Goal: Task Accomplishment & Management: Manage account settings

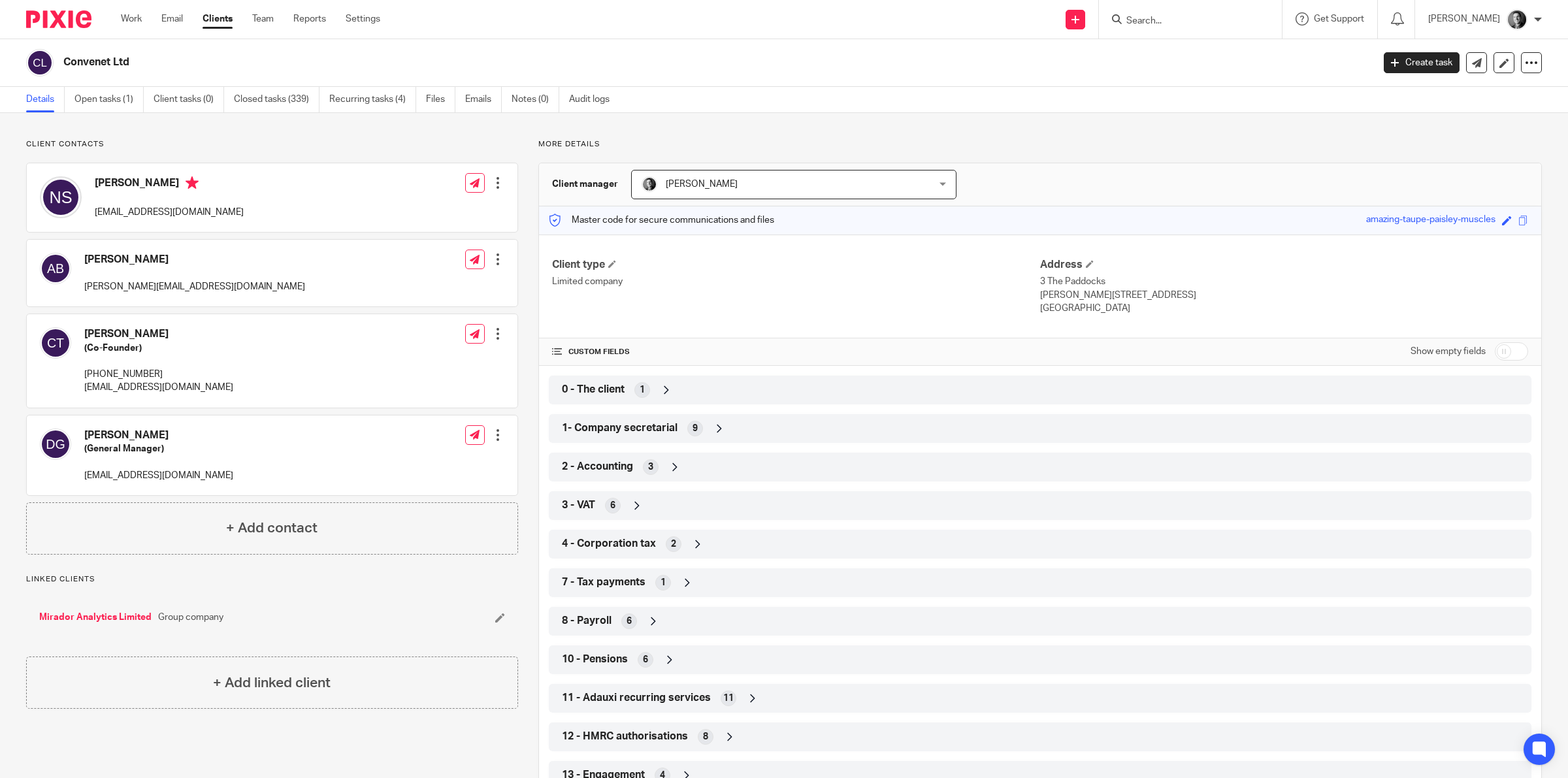
click at [277, 17] on ul "Work Email Clients Team Reports Settings" at bounding box center [260, 19] width 279 height 13
click at [272, 20] on link "Team" at bounding box center [263, 19] width 22 height 13
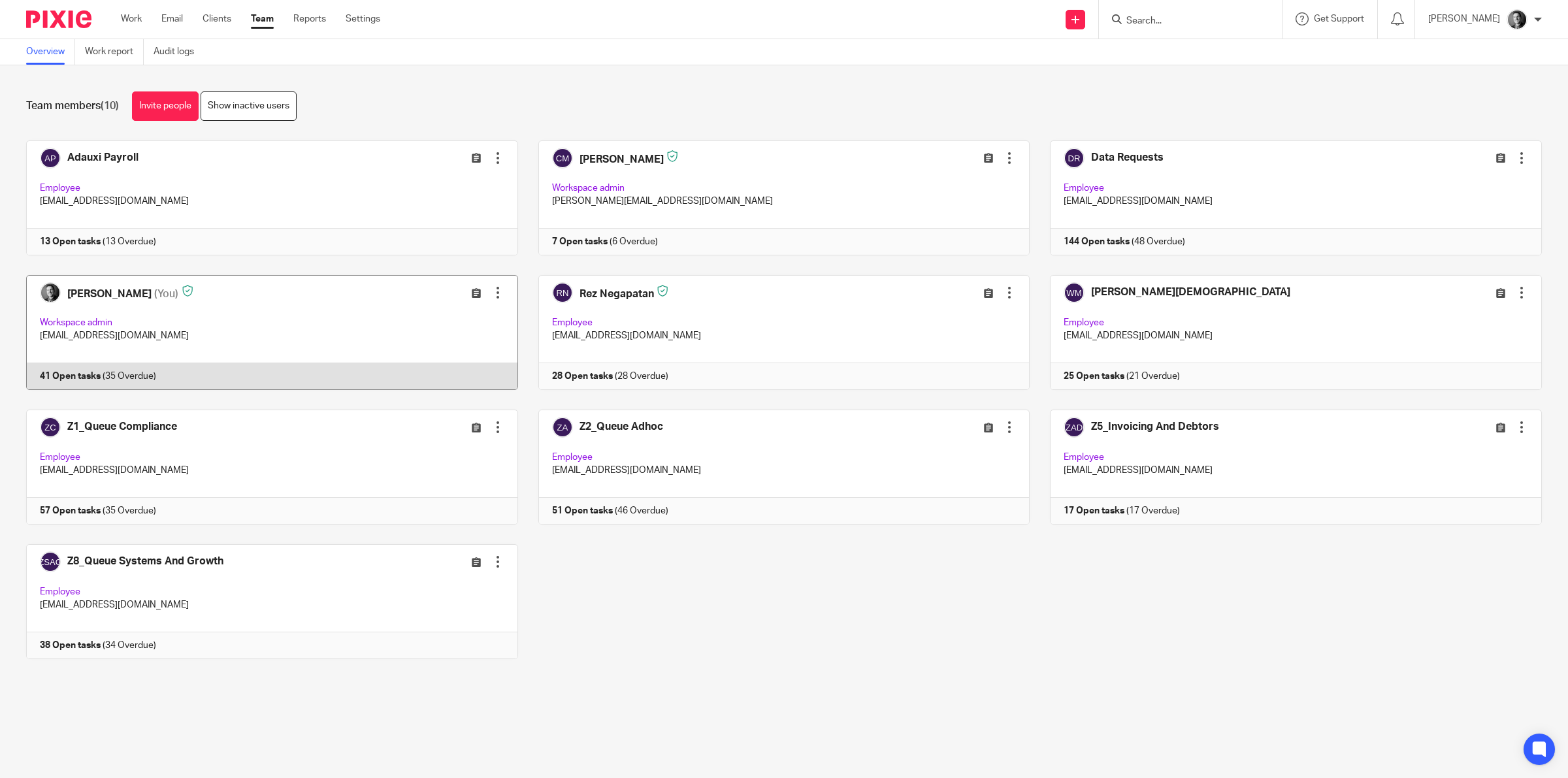
click at [85, 304] on link at bounding box center [262, 332] width 512 height 115
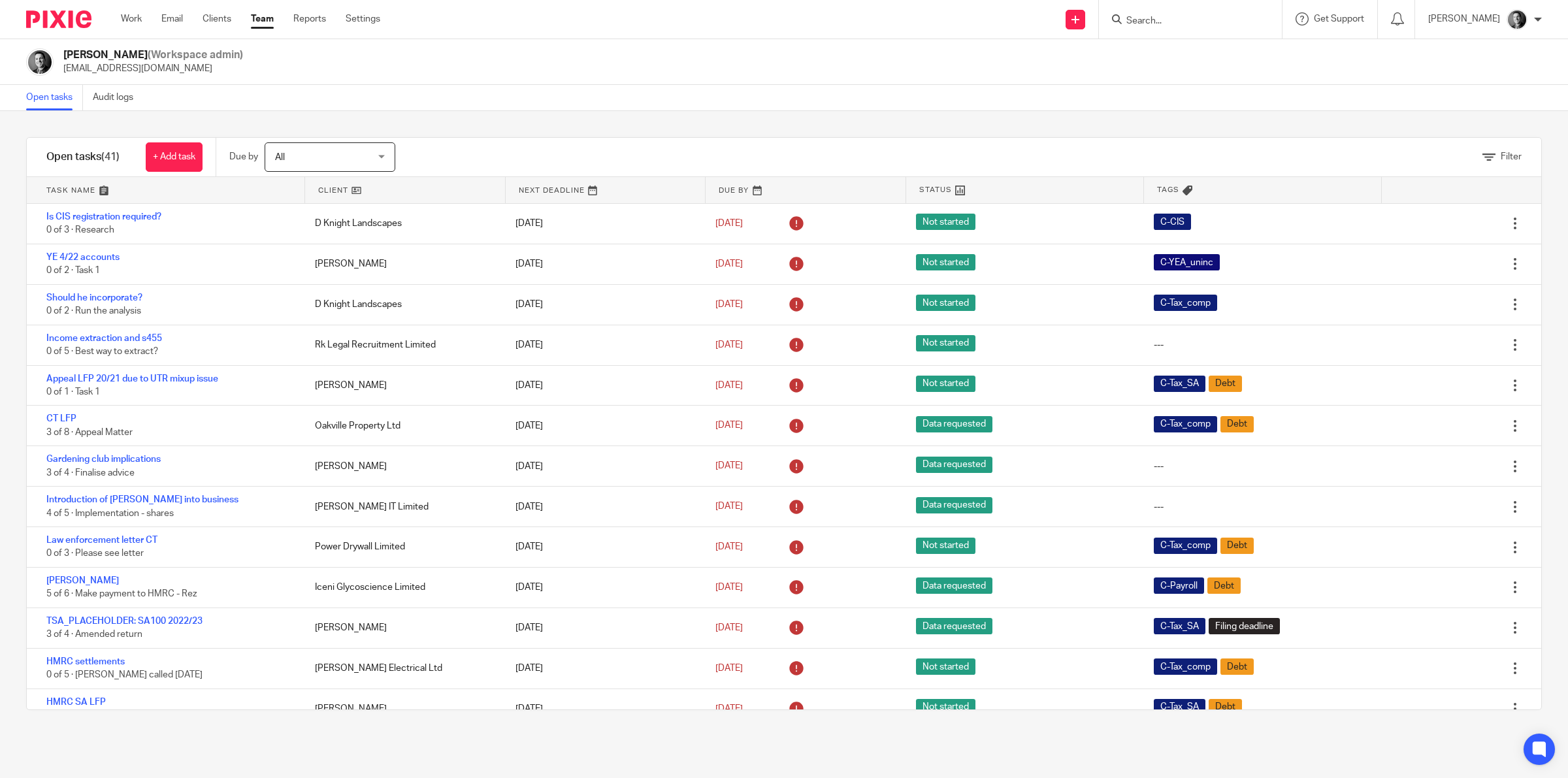
click at [368, 192] on link at bounding box center [405, 190] width 200 height 26
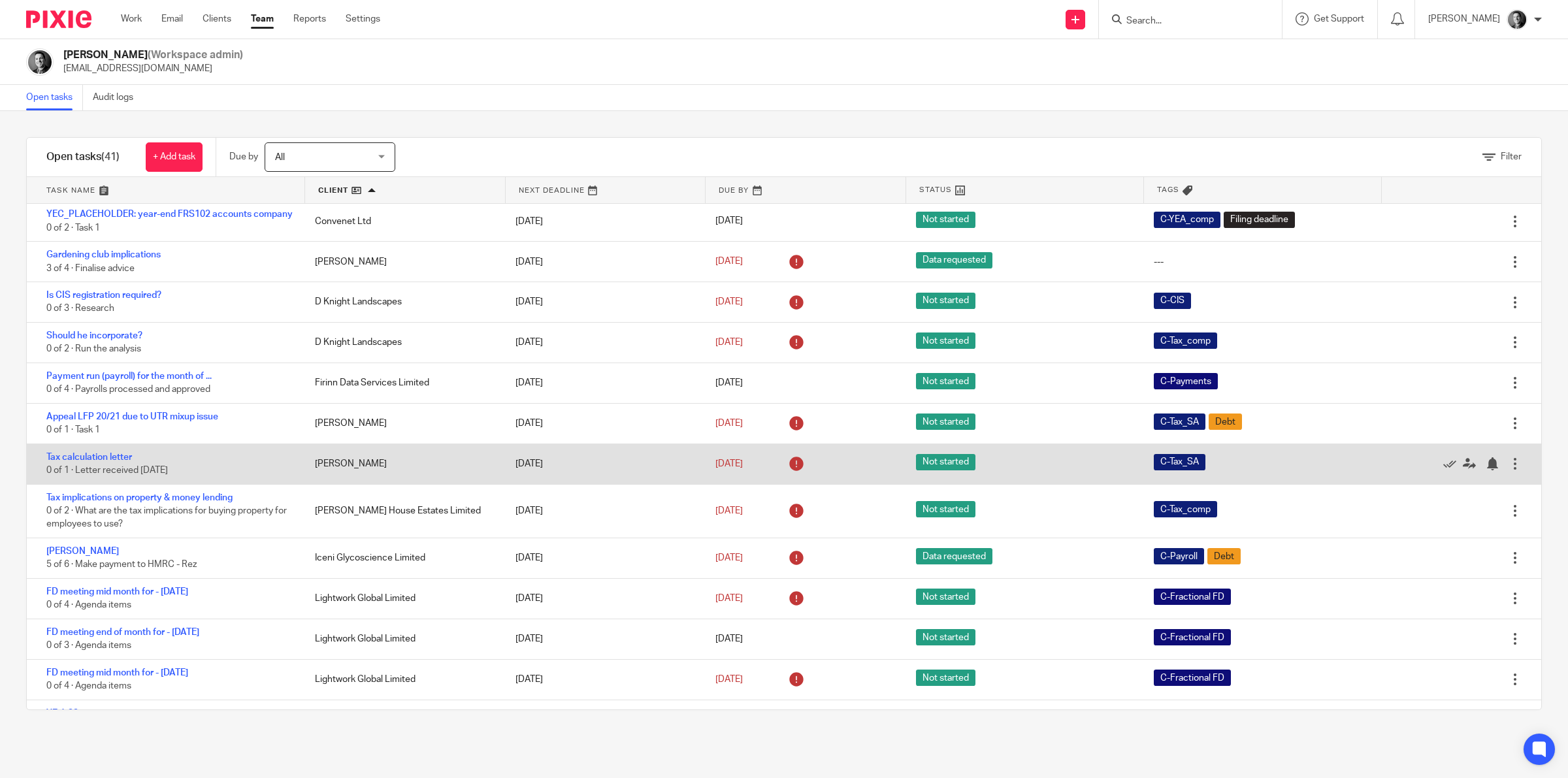
scroll to position [326, 0]
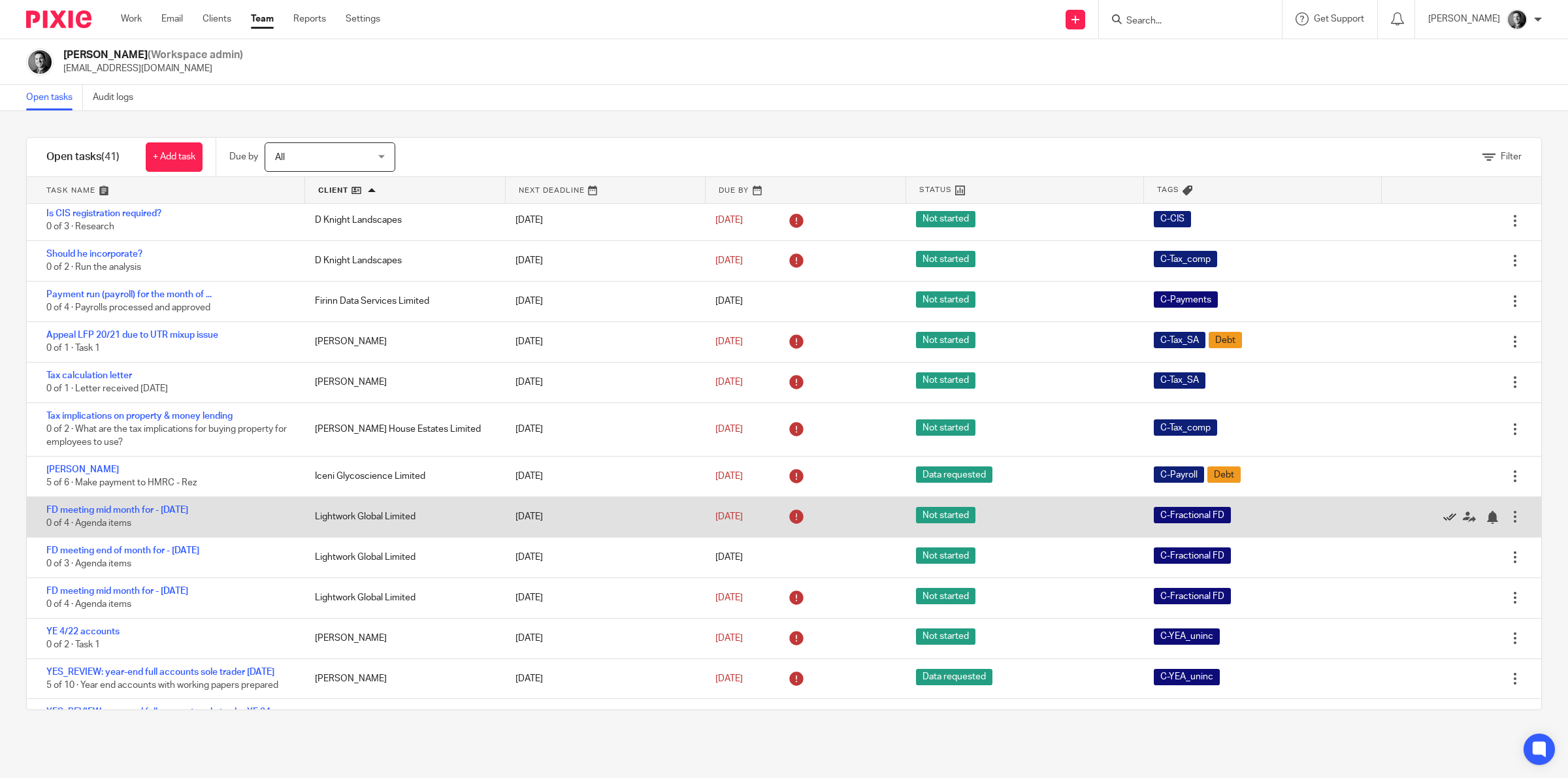
click at [1443, 524] on icon at bounding box center [1450, 517] width 13 height 13
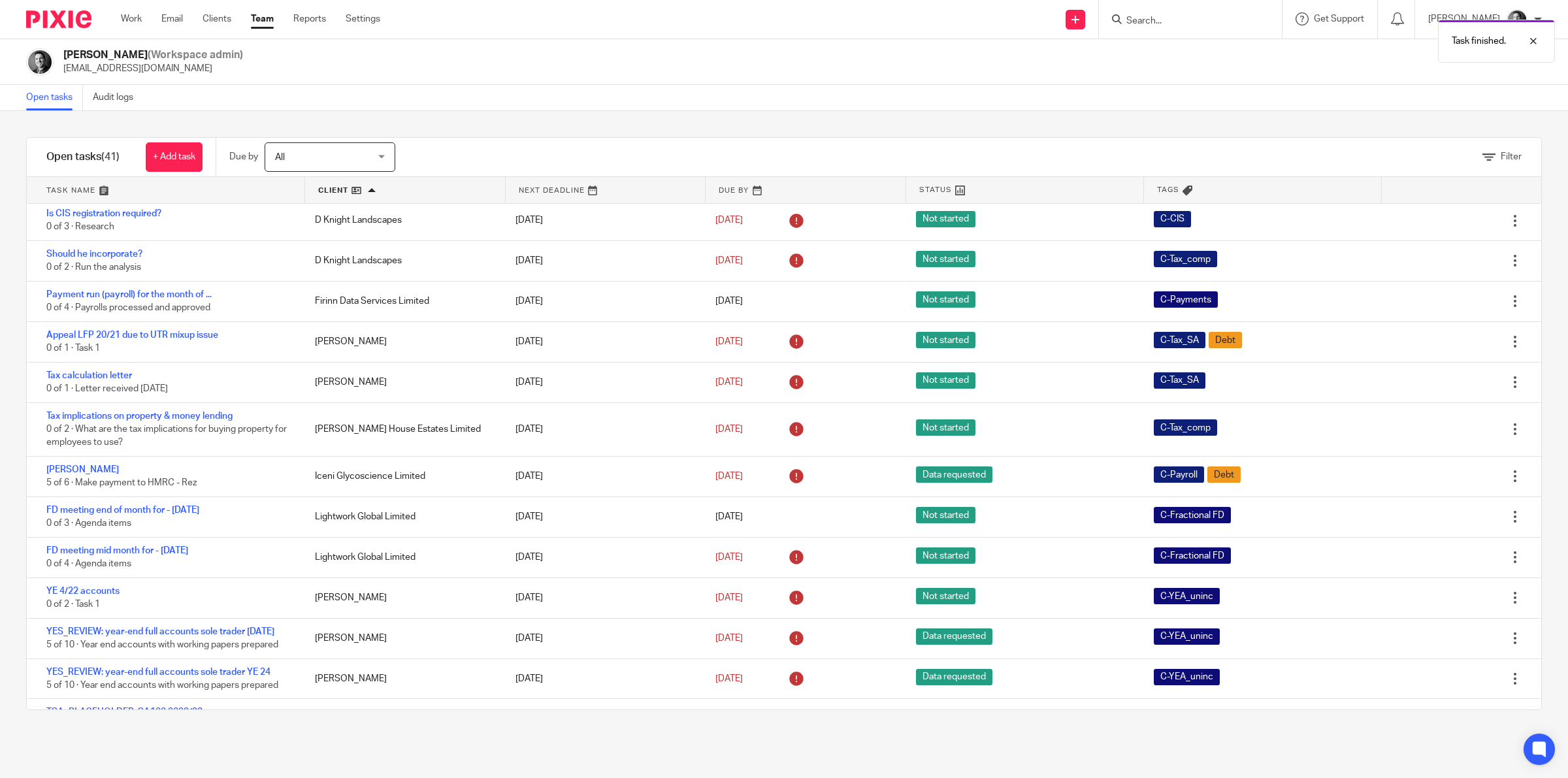
click at [1443, 524] on icon at bounding box center [1450, 517] width 13 height 13
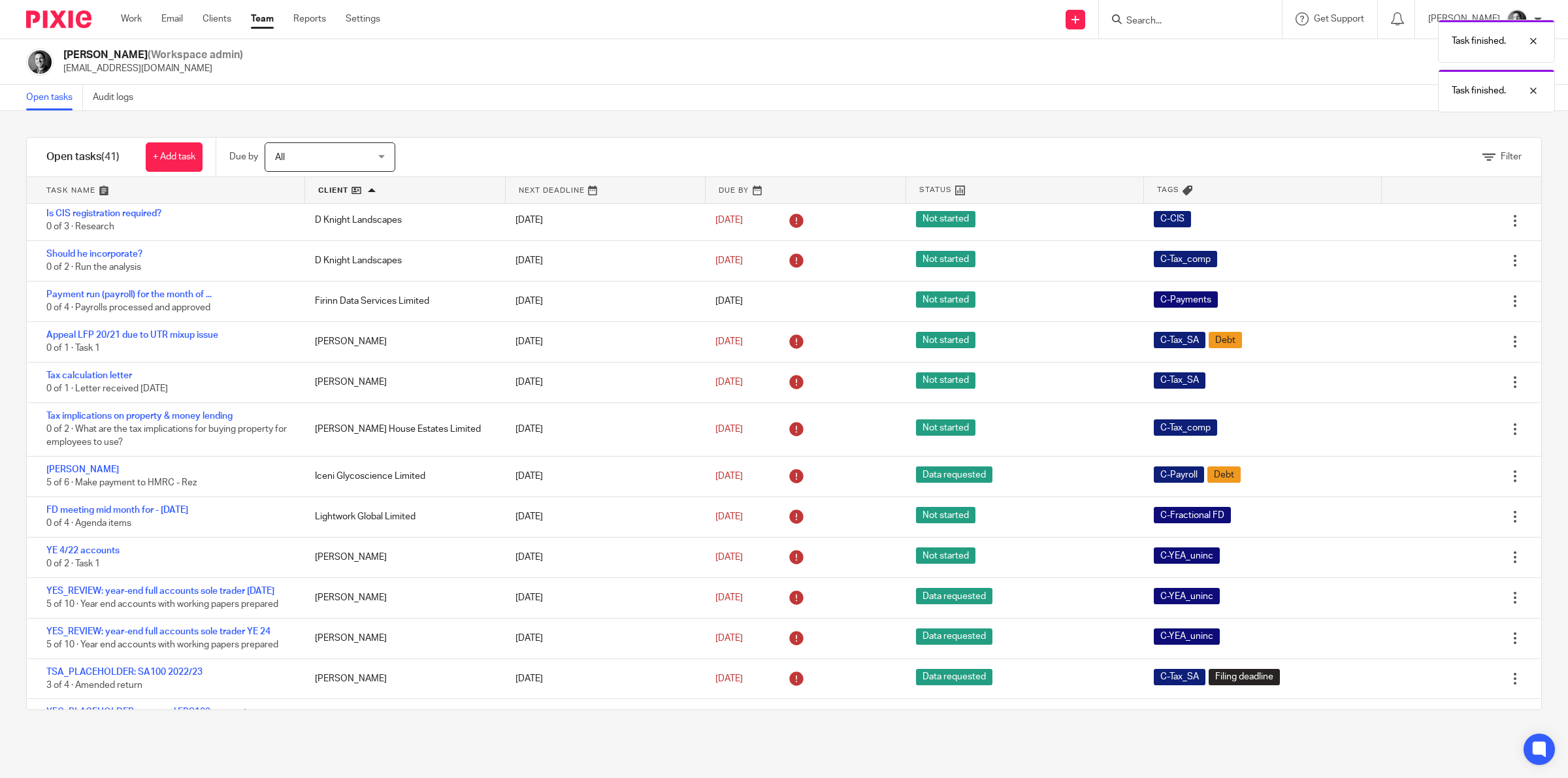
click at [1443, 524] on icon at bounding box center [1450, 517] width 13 height 13
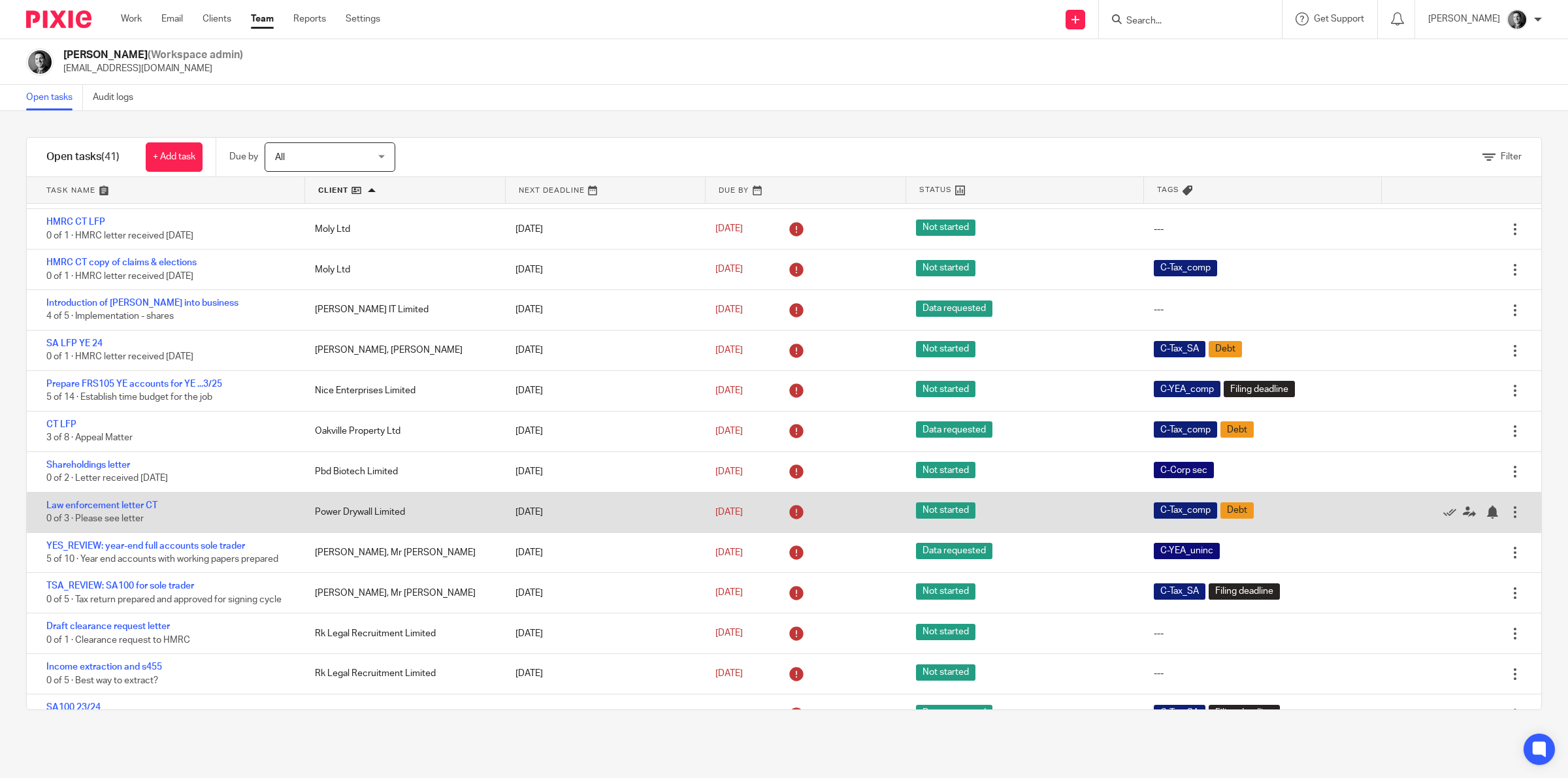
scroll to position [898, 0]
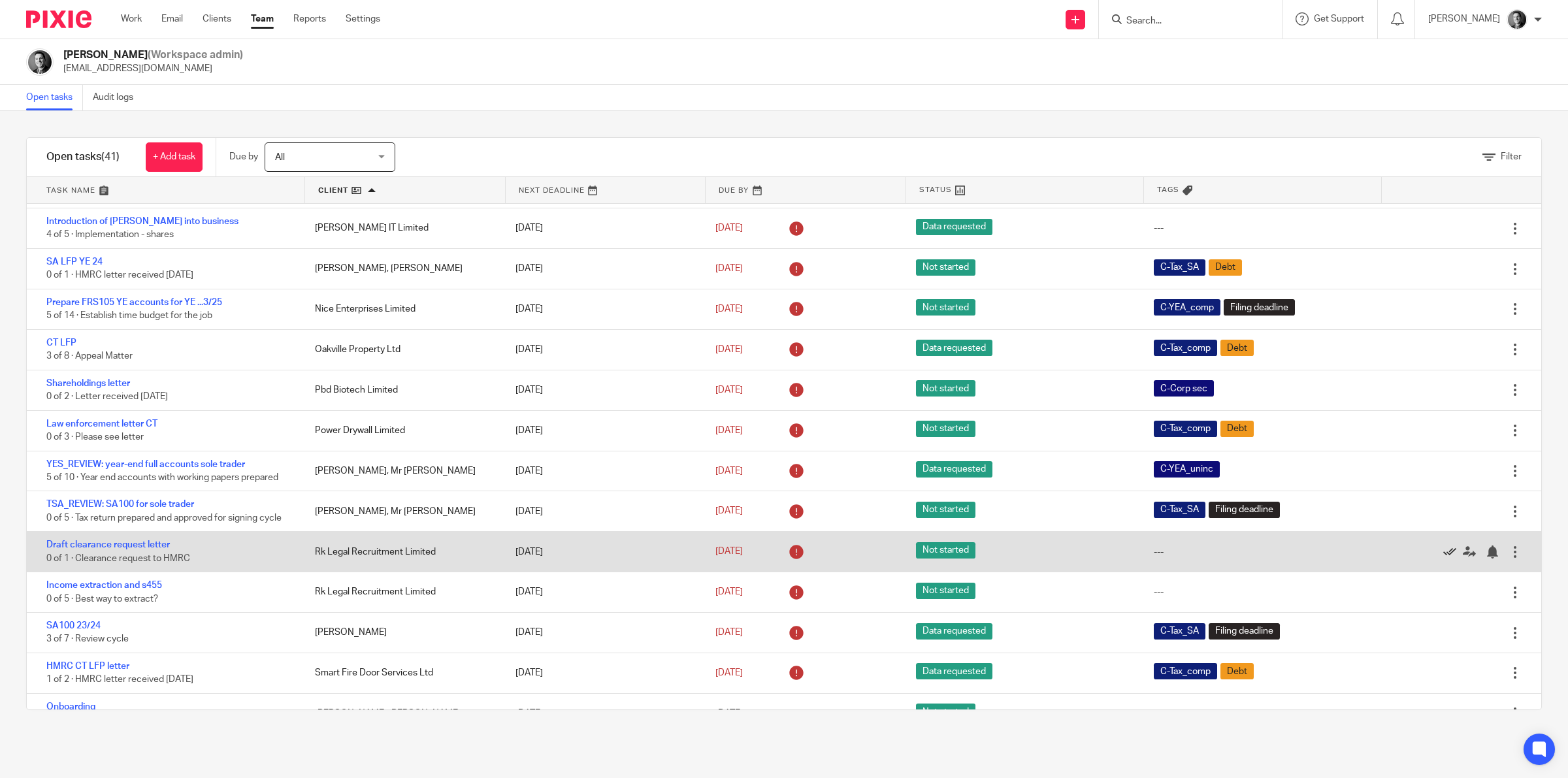
click at [1443, 558] on icon at bounding box center [1450, 551] width 13 height 13
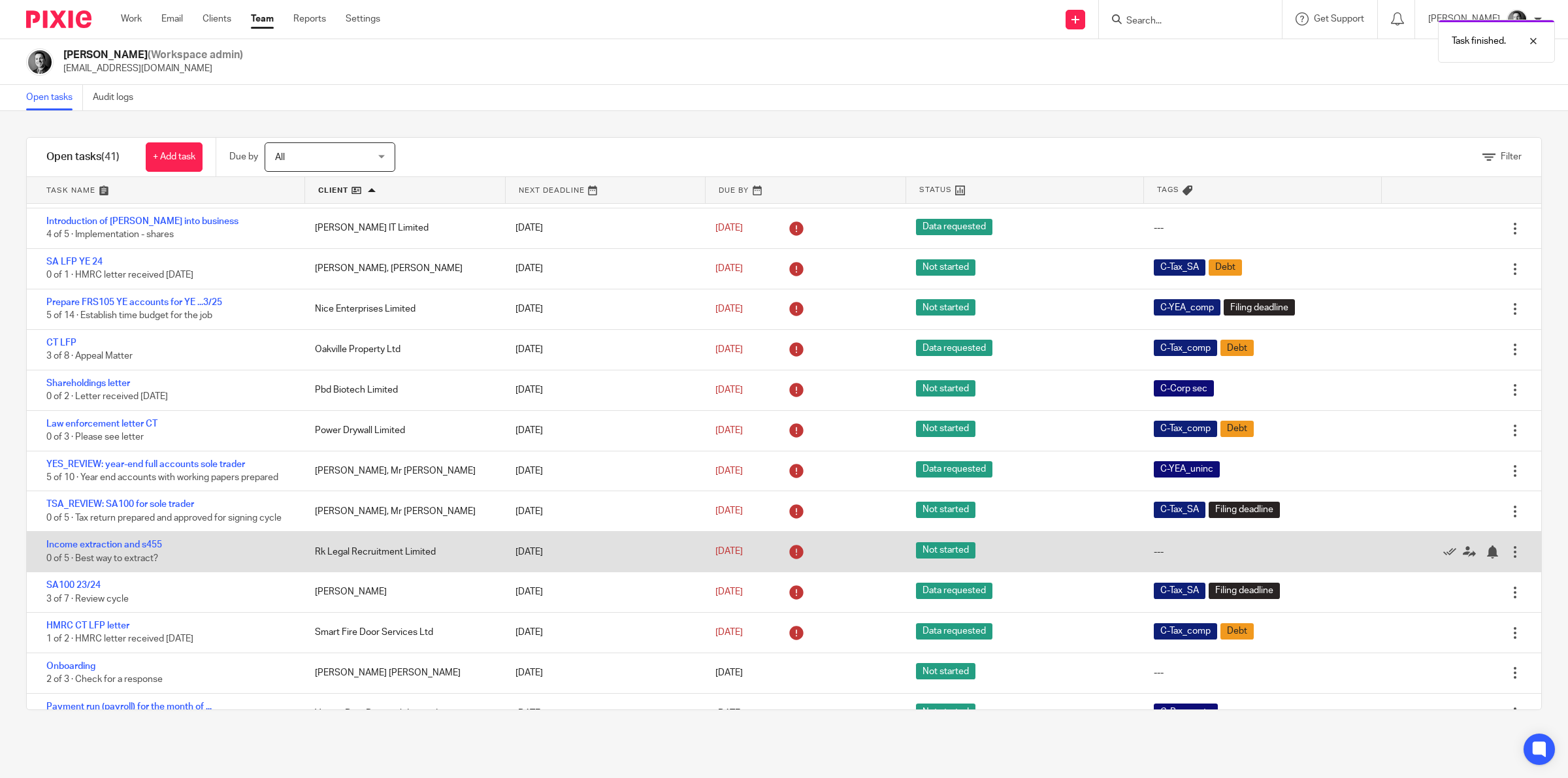
scroll to position [1043, 0]
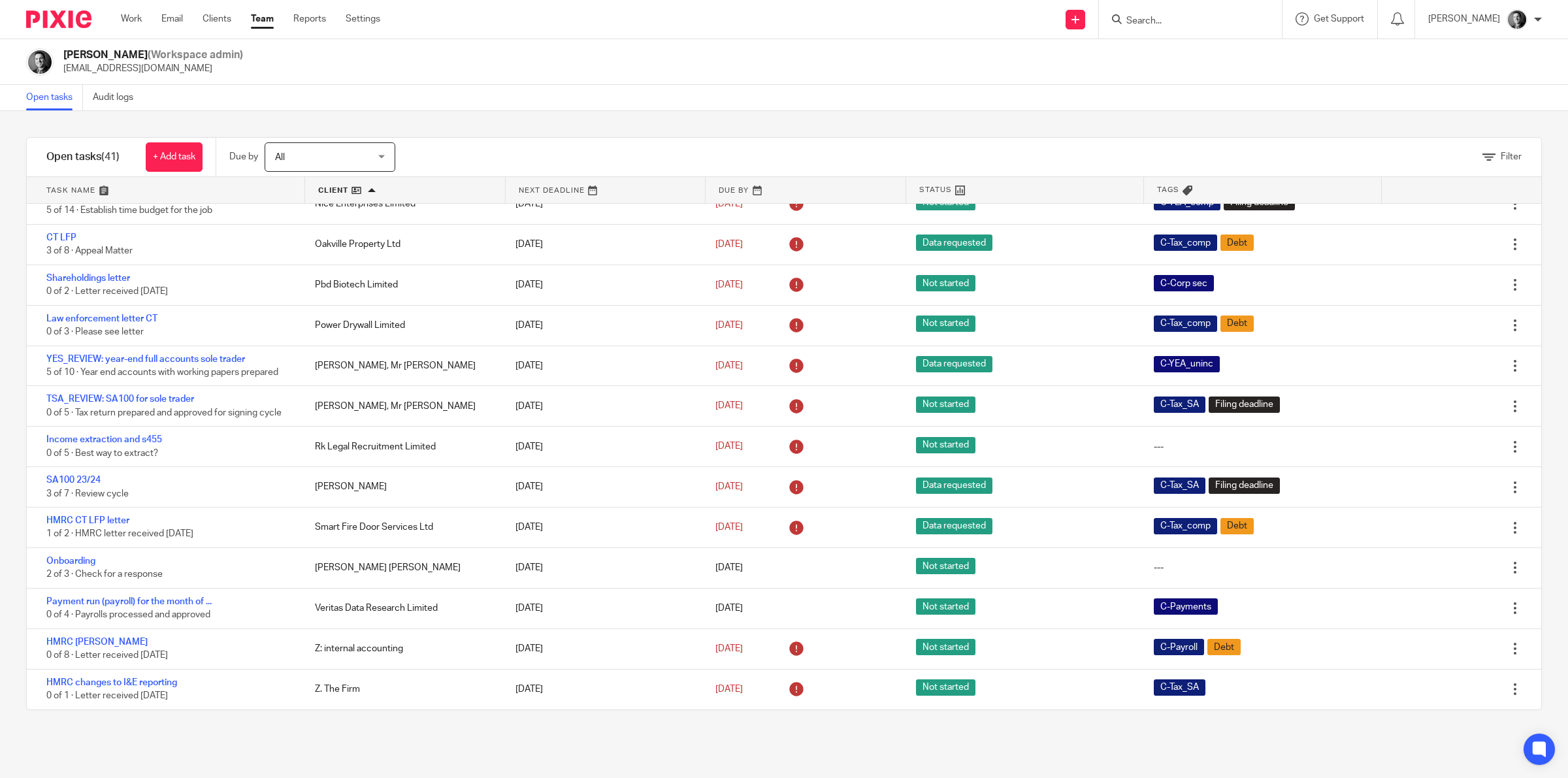
click at [253, 17] on link "Team" at bounding box center [262, 19] width 23 height 13
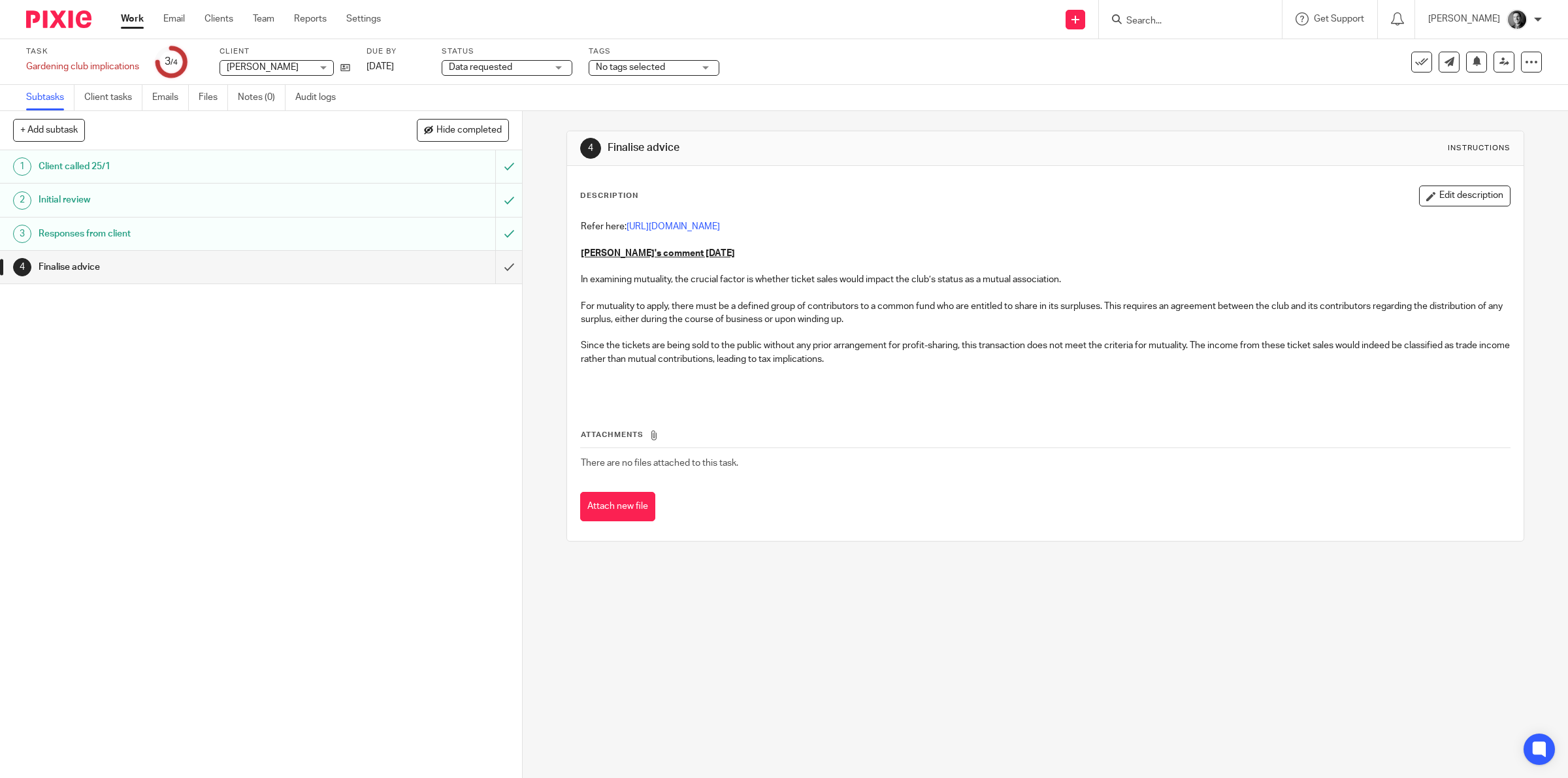
click at [606, 62] on span "No tags selected" at bounding box center [630, 67] width 69 height 9
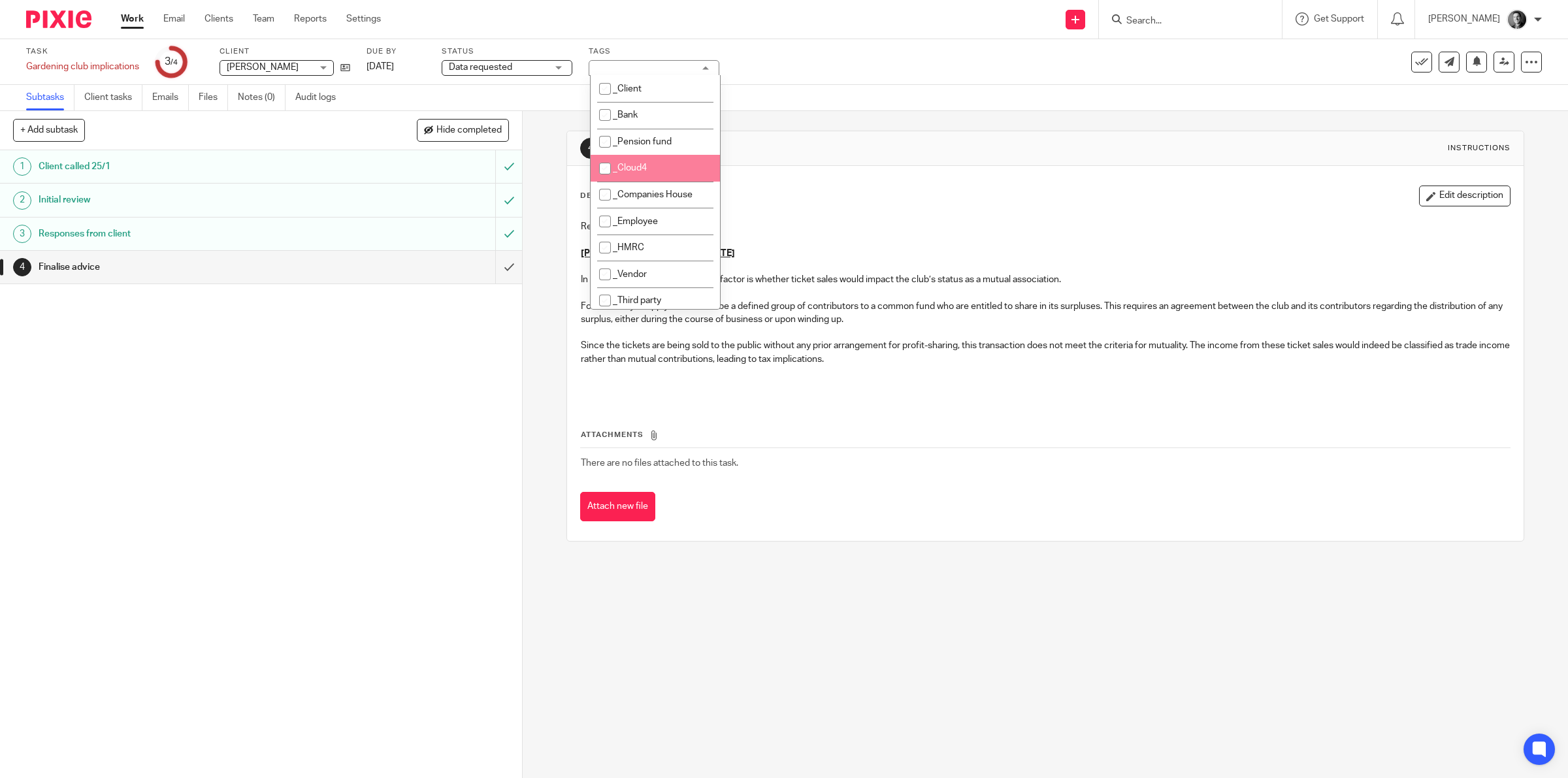
scroll to position [81, 0]
drag, startPoint x: 642, startPoint y: 236, endPoint x: 684, endPoint y: 212, distance: 48.4
click at [645, 236] on li "_Cancelled" at bounding box center [655, 246] width 129 height 27
checkbox input "true"
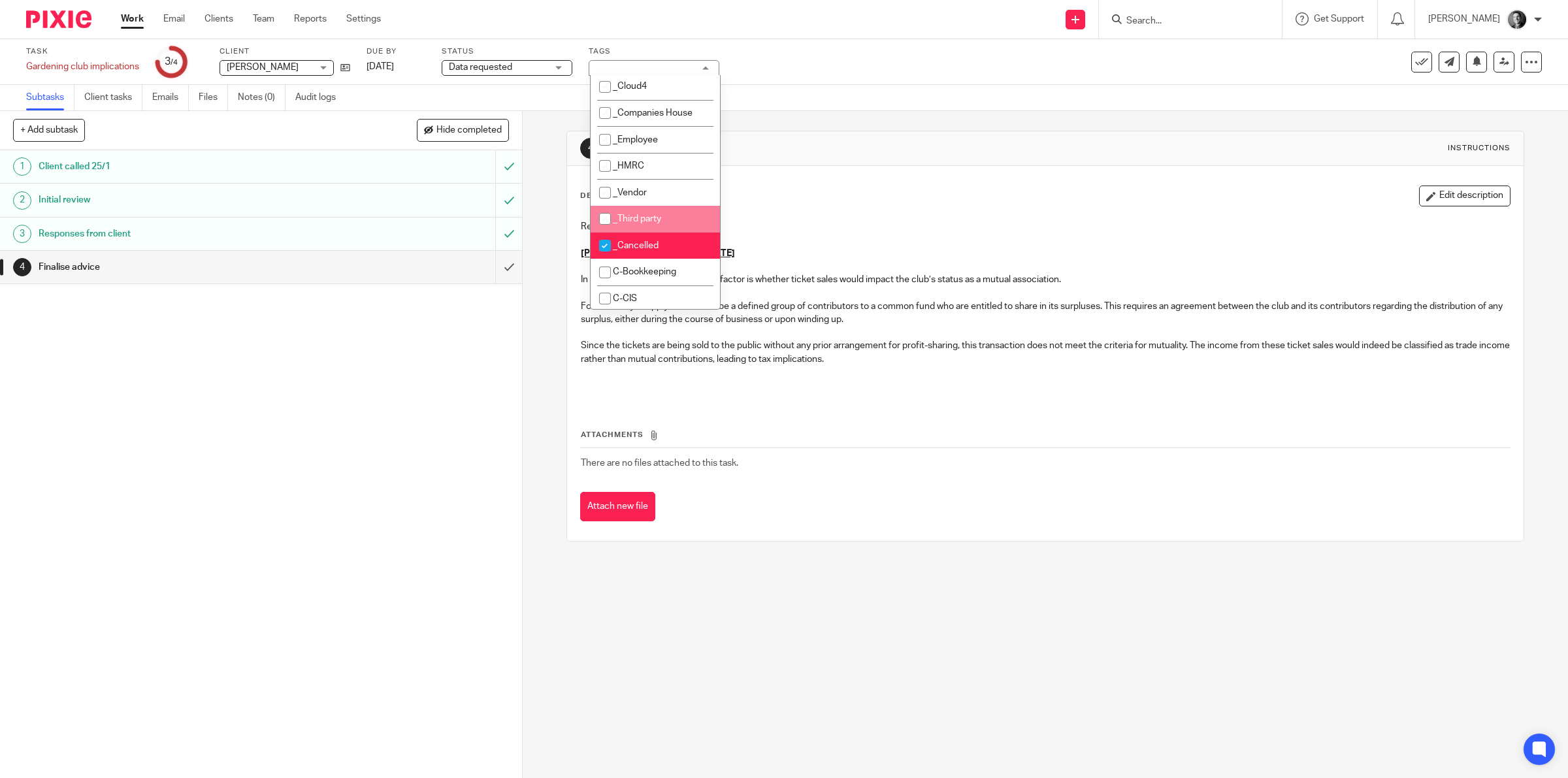
click at [895, 104] on div "Subtasks Client tasks Emails Files Notes (0) Audit logs" at bounding box center [784, 98] width 1568 height 26
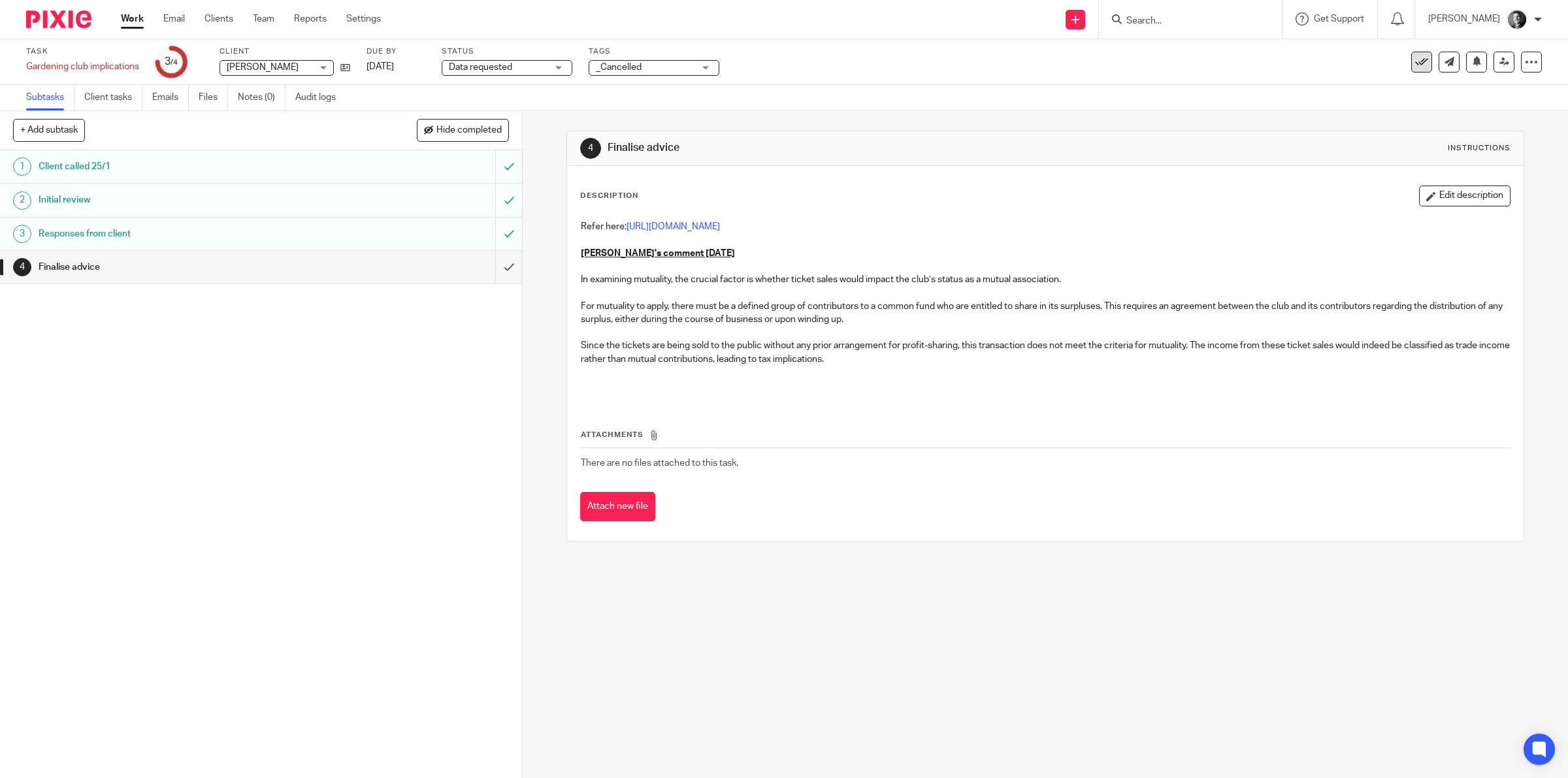
click at [1415, 60] on icon at bounding box center [1422, 62] width 13 height 13
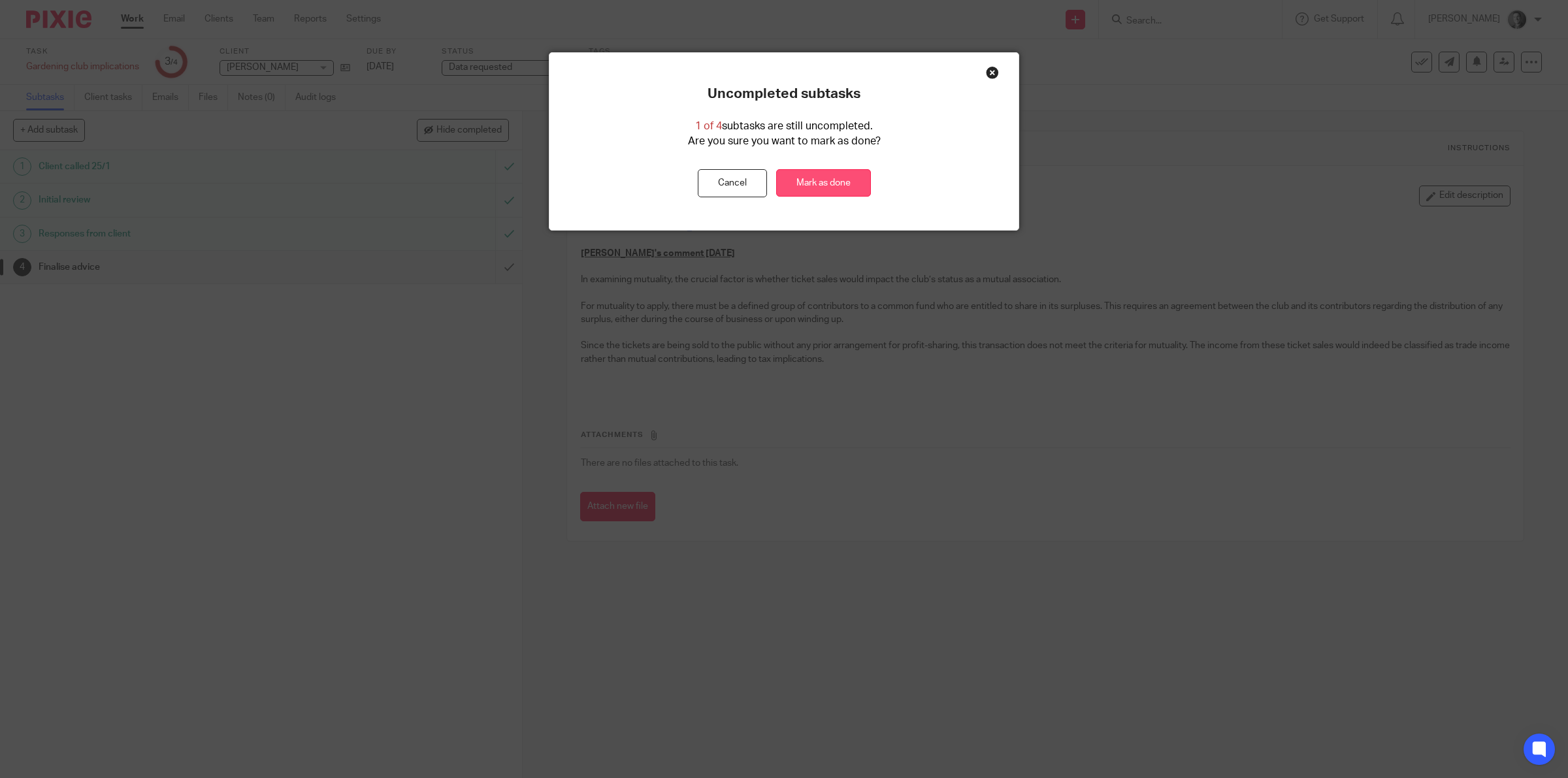
click at [805, 174] on link "Mark as done" at bounding box center [824, 183] width 95 height 28
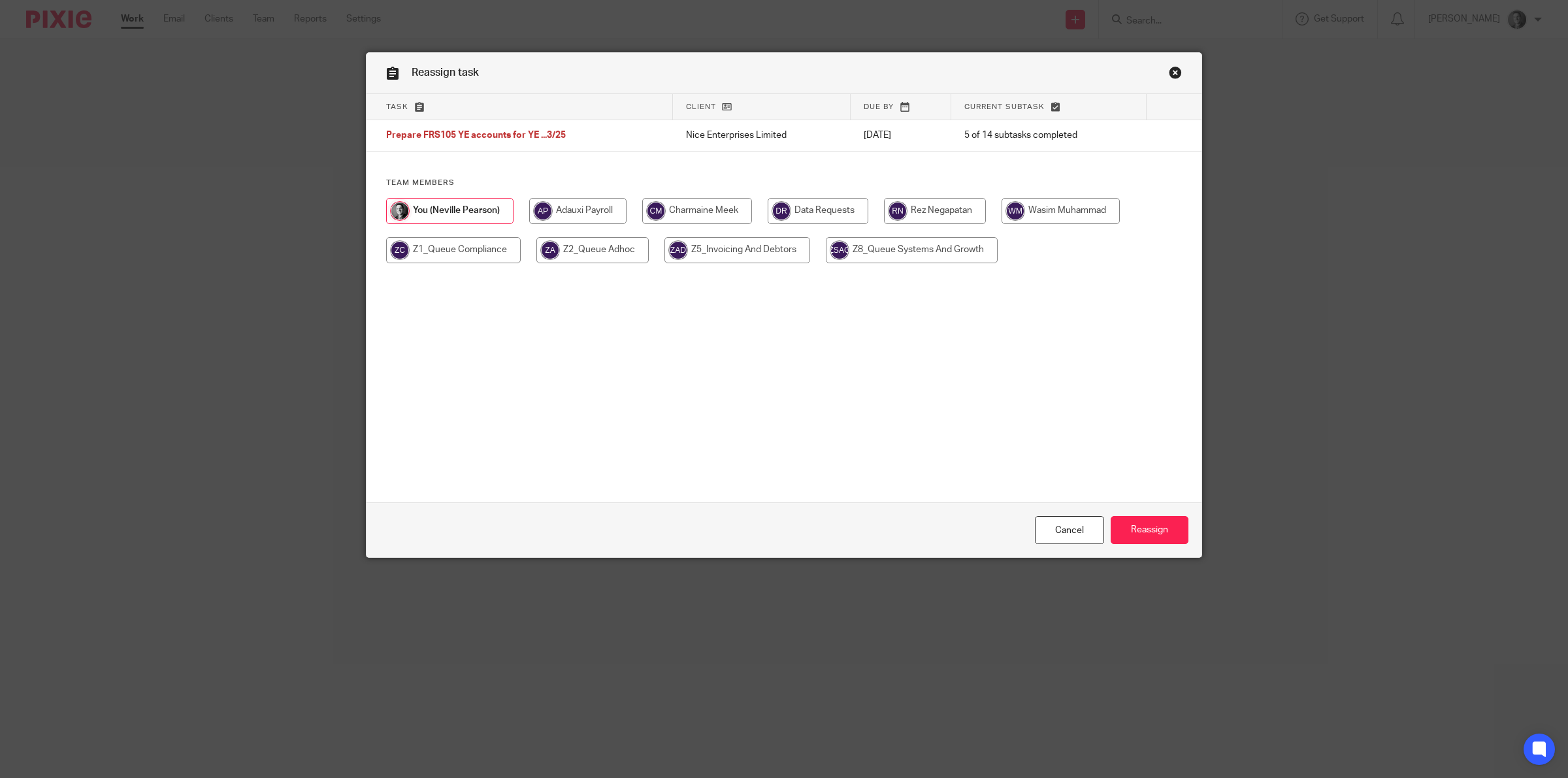
click at [725, 206] on input "radio" at bounding box center [697, 211] width 110 height 26
radio input "true"
click at [1119, 521] on input "Reassign" at bounding box center [1150, 530] width 78 height 28
click at [690, 210] on input "radio" at bounding box center [697, 211] width 110 height 26
radio input "true"
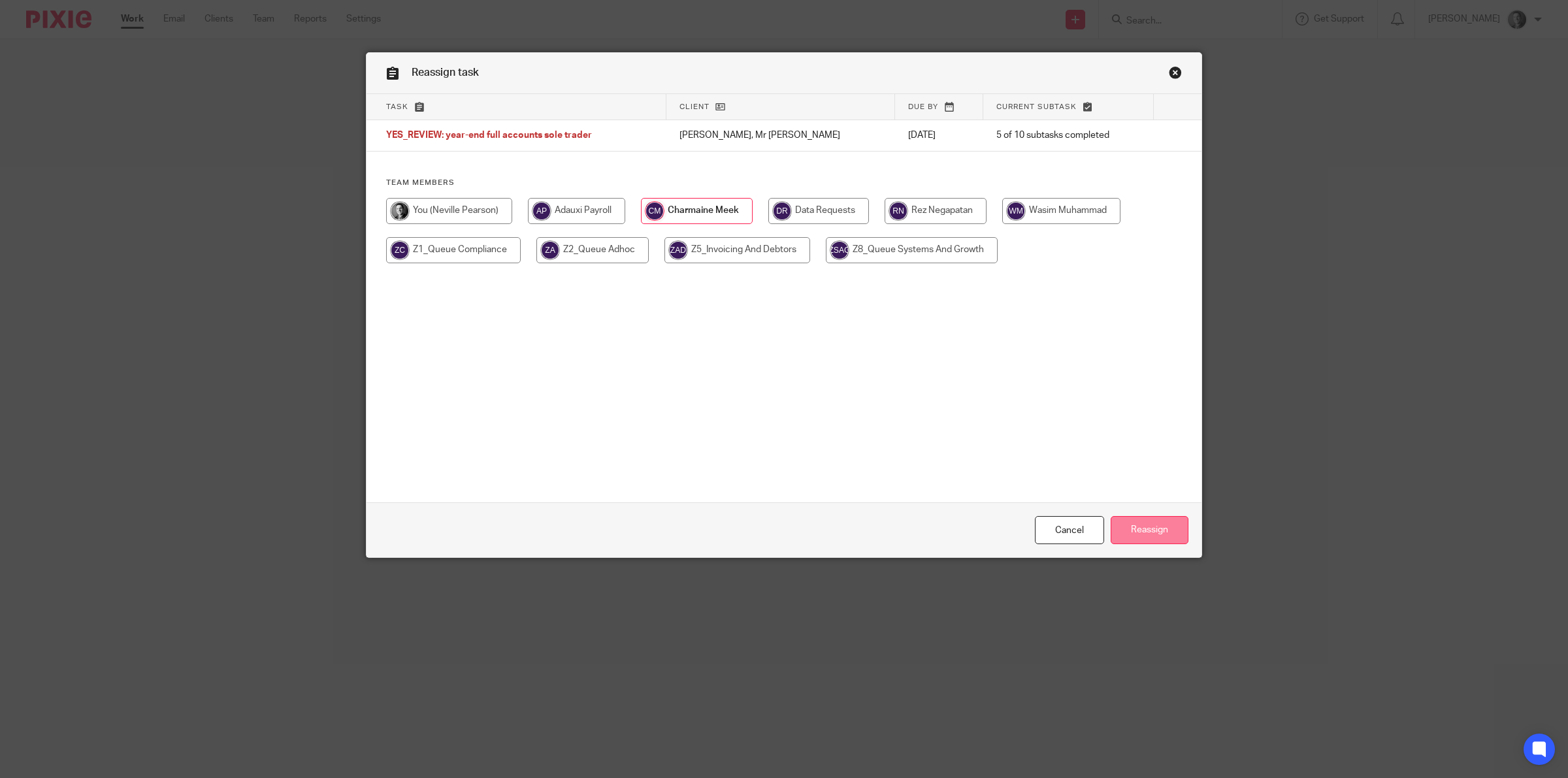
click at [1125, 528] on input "Reassign" at bounding box center [1150, 530] width 78 height 28
click at [721, 210] on input "radio" at bounding box center [697, 211] width 110 height 26
radio input "true"
click at [1146, 529] on input "Reassign" at bounding box center [1150, 530] width 78 height 28
